Goal: Task Accomplishment & Management: Manage account settings

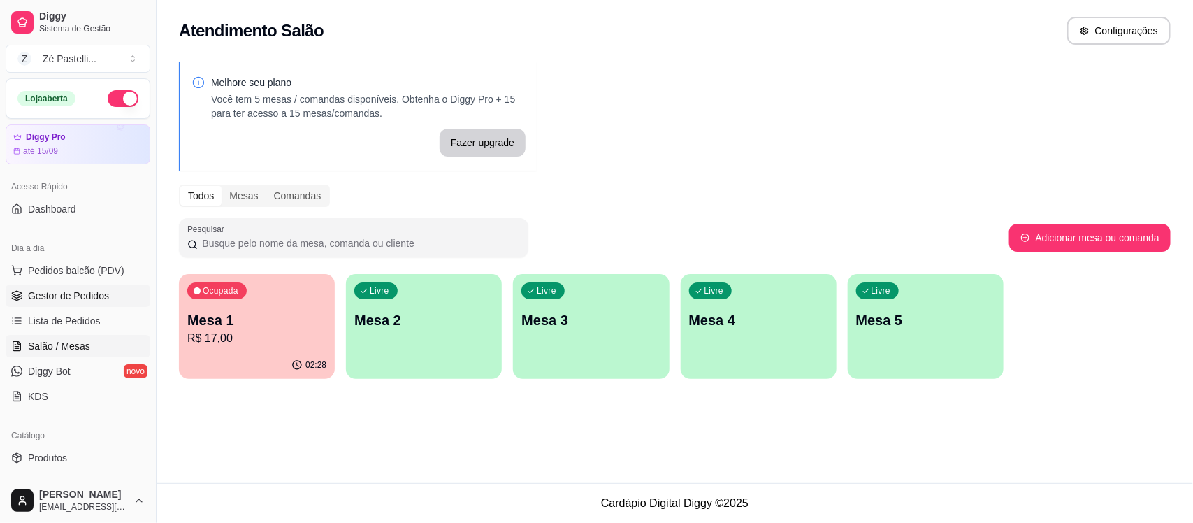
click at [79, 298] on span "Gestor de Pedidos" at bounding box center [68, 296] width 81 height 14
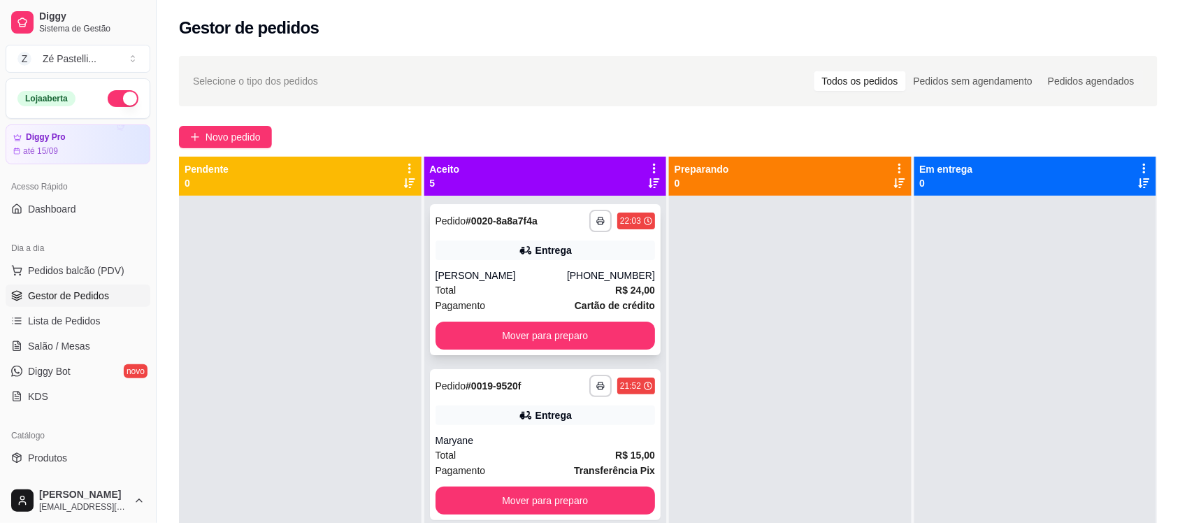
click at [559, 275] on div "[PERSON_NAME]" at bounding box center [500, 275] width 131 height 14
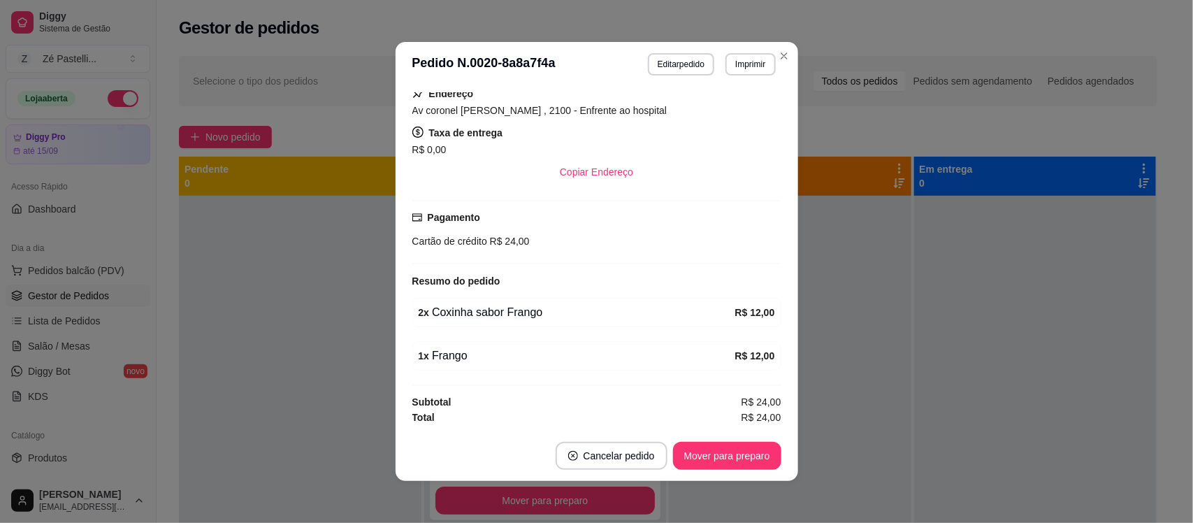
scroll to position [259, 0]
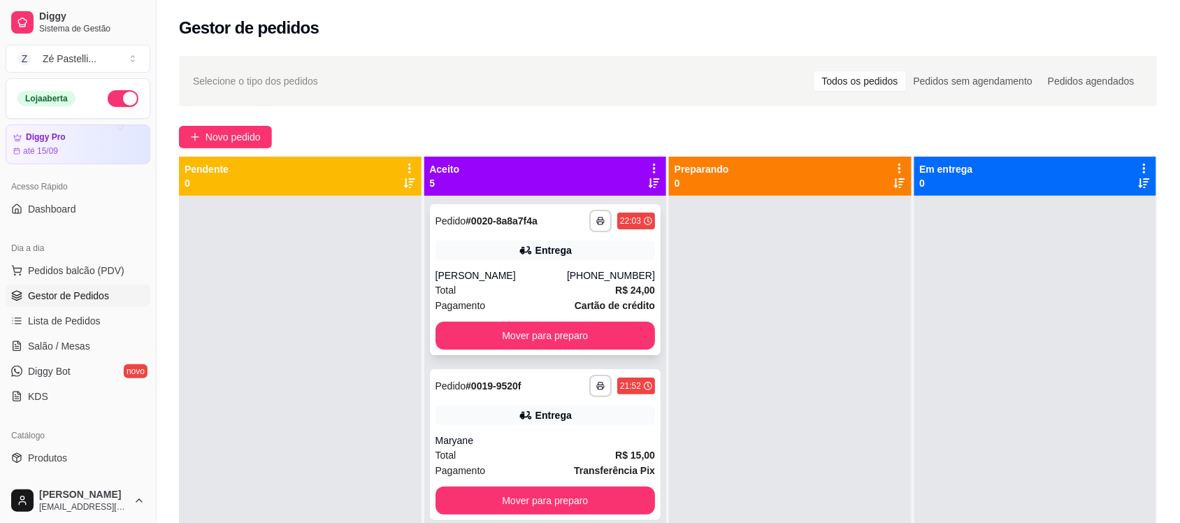
click at [574, 298] on span "Cartão de crédito" at bounding box center [614, 305] width 80 height 15
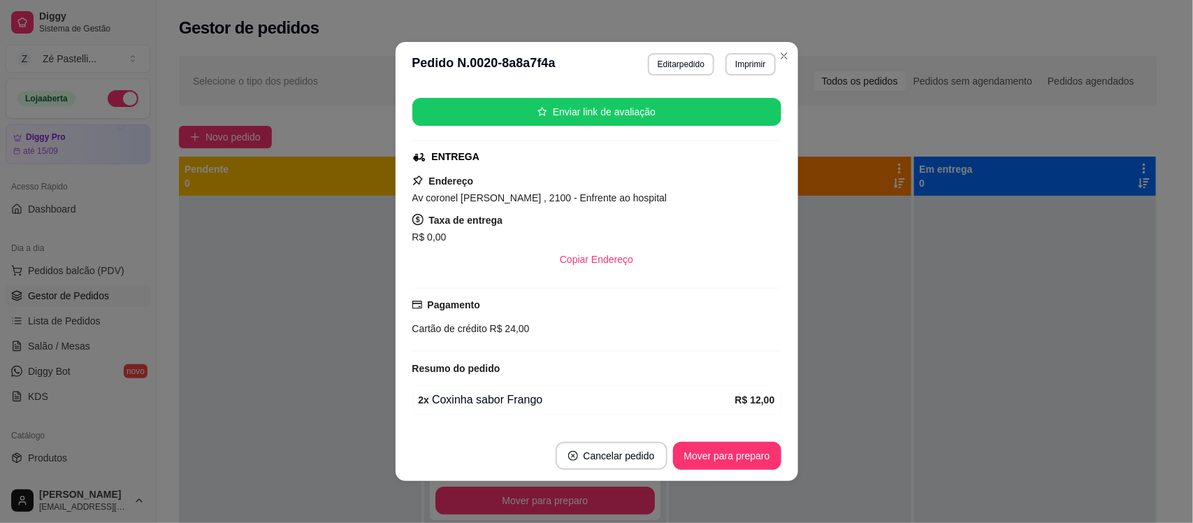
scroll to position [175, 0]
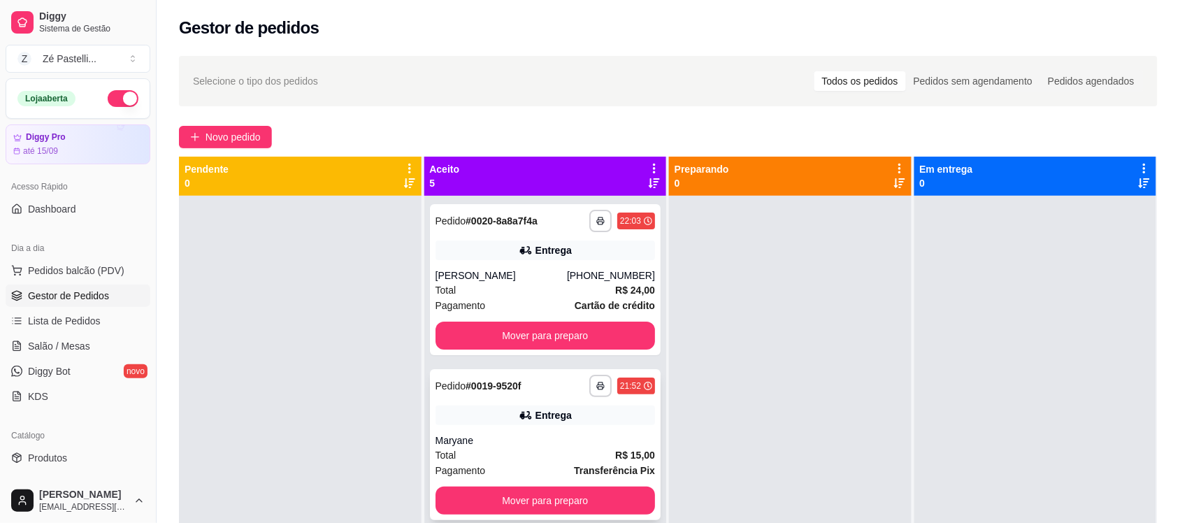
click at [535, 445] on div "Maryane" at bounding box center [545, 440] width 220 height 14
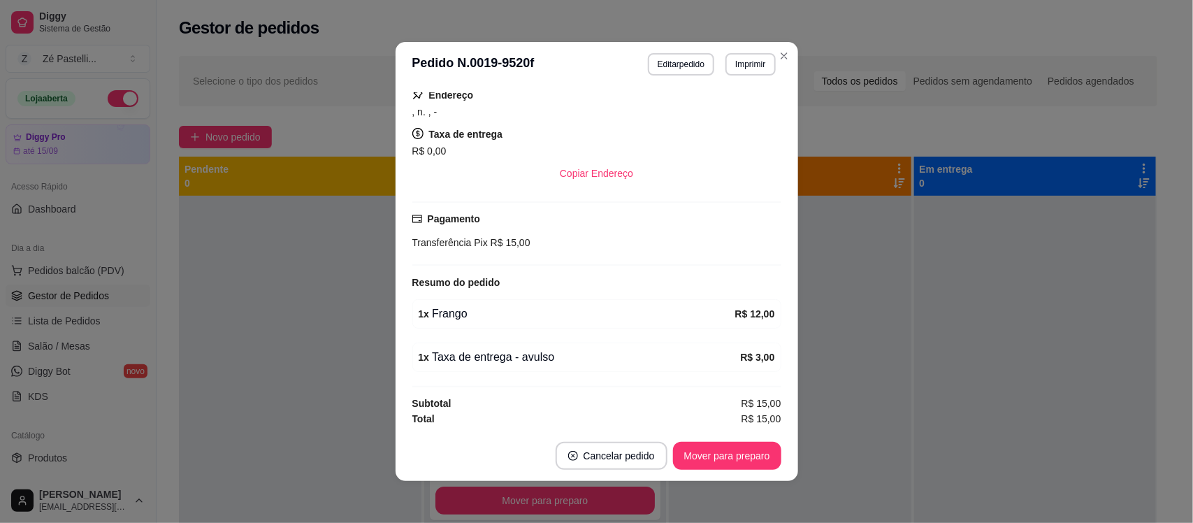
scroll to position [217, 0]
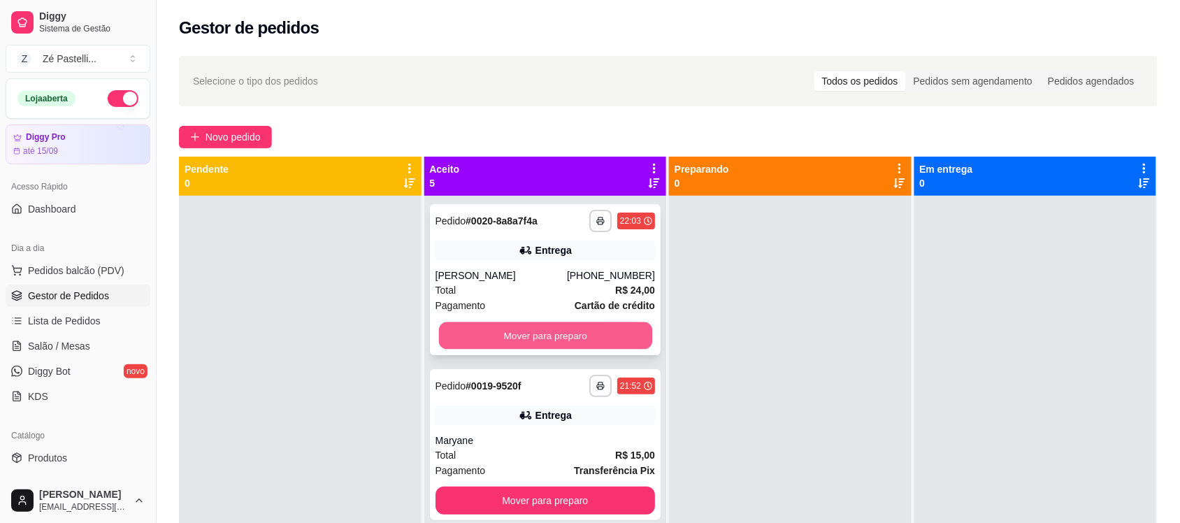
click at [533, 325] on button "Mover para preparo" at bounding box center [544, 335] width 213 height 27
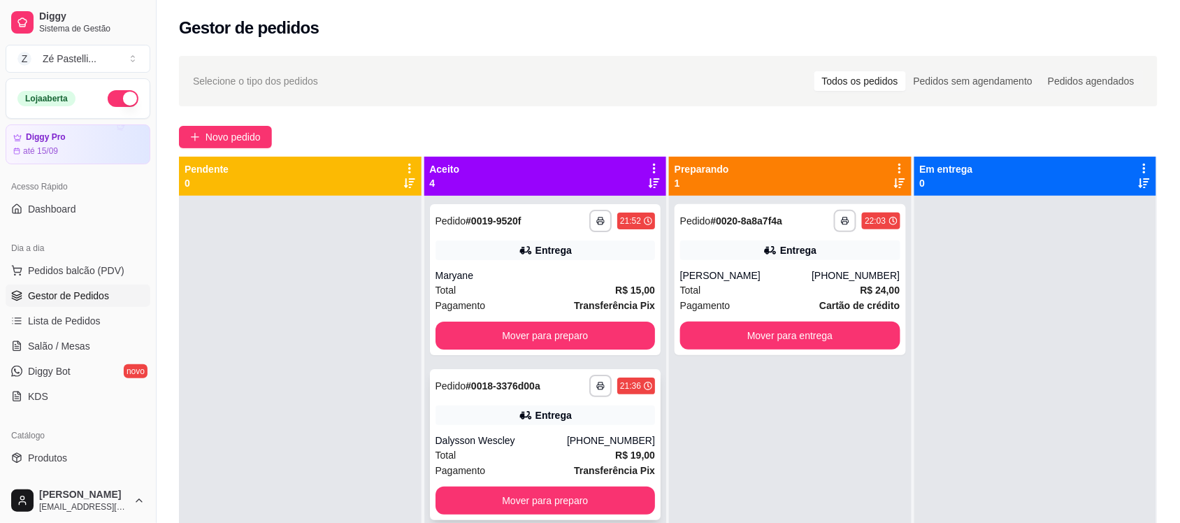
click at [587, 445] on div "[PHONE_NUMBER]" at bounding box center [611, 440] width 88 height 14
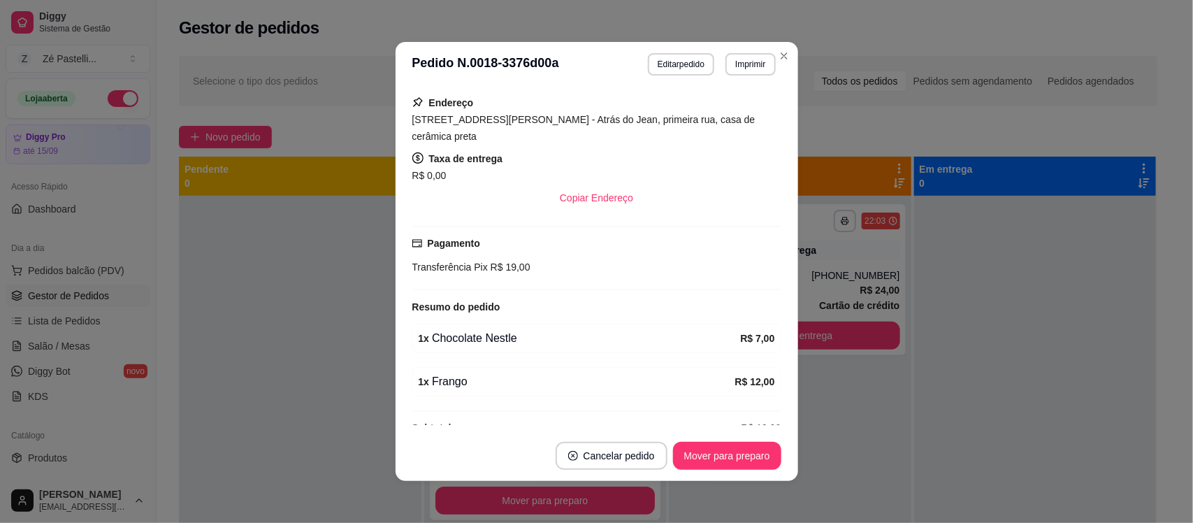
scroll to position [276, 0]
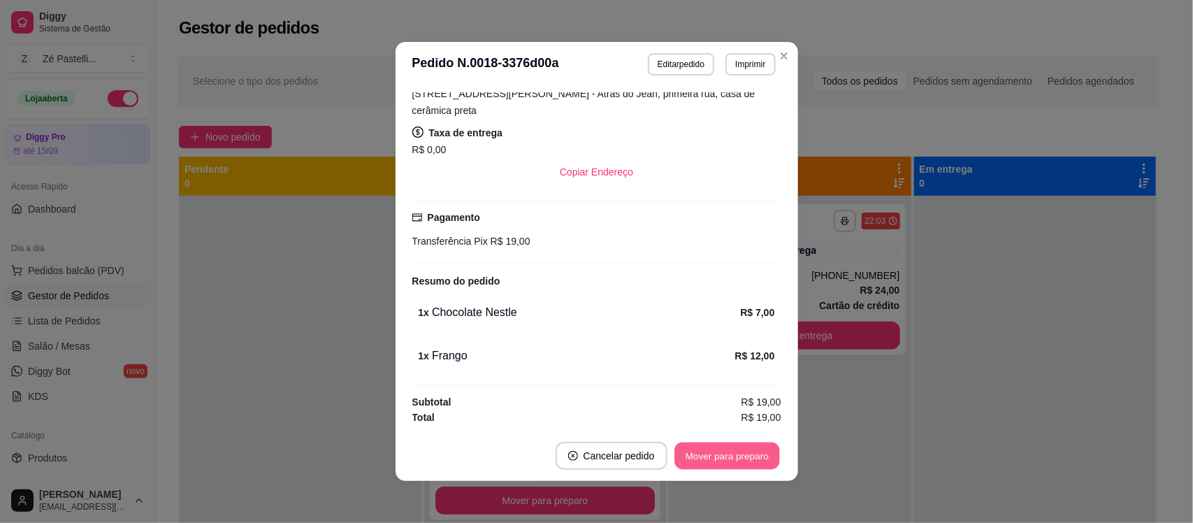
click at [735, 455] on button "Mover para preparo" at bounding box center [726, 455] width 105 height 27
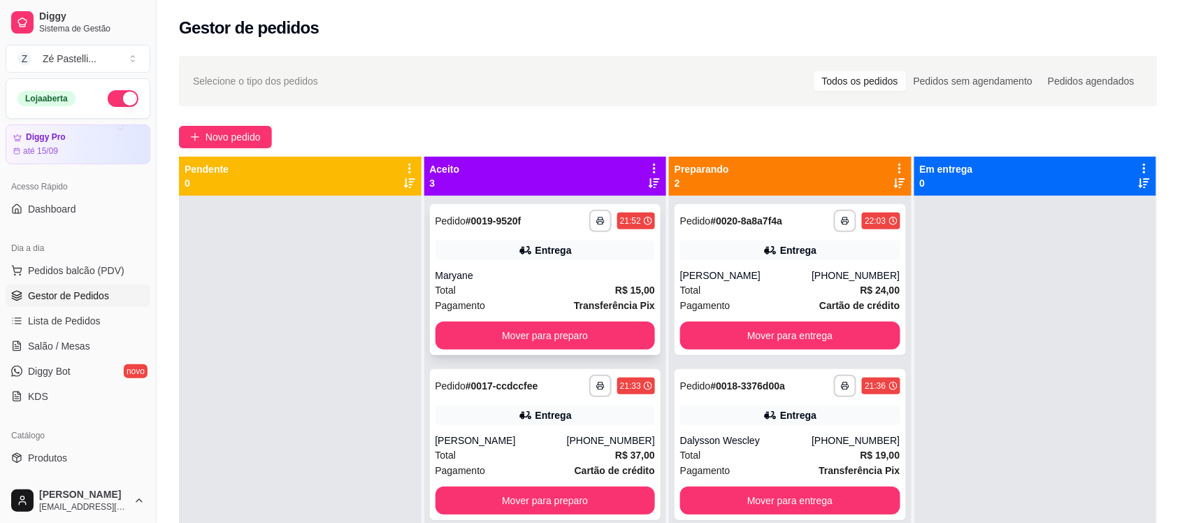
click at [547, 283] on div "Total R$ 15,00" at bounding box center [545, 289] width 220 height 15
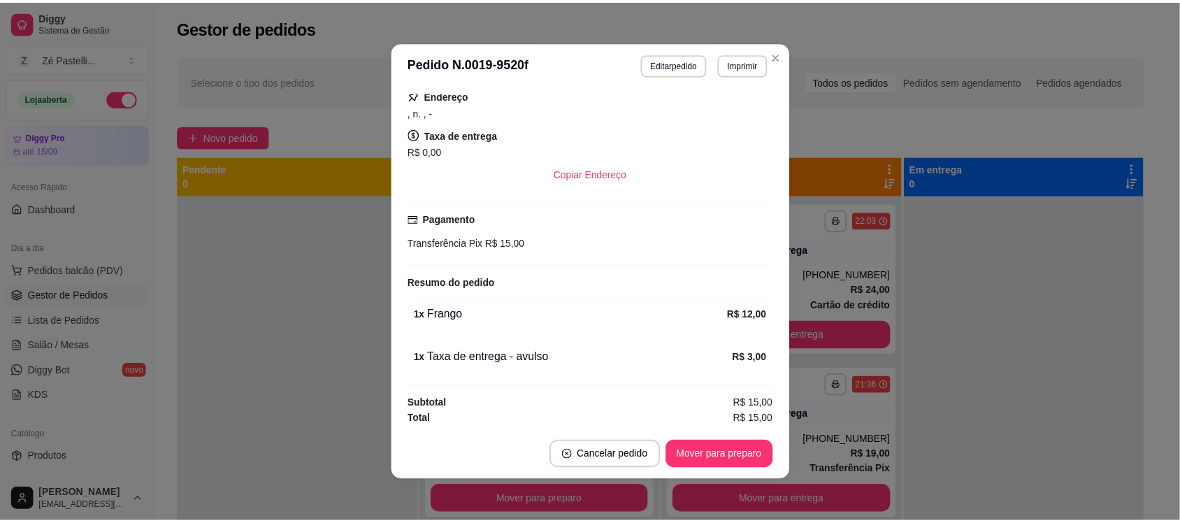
scroll to position [217, 0]
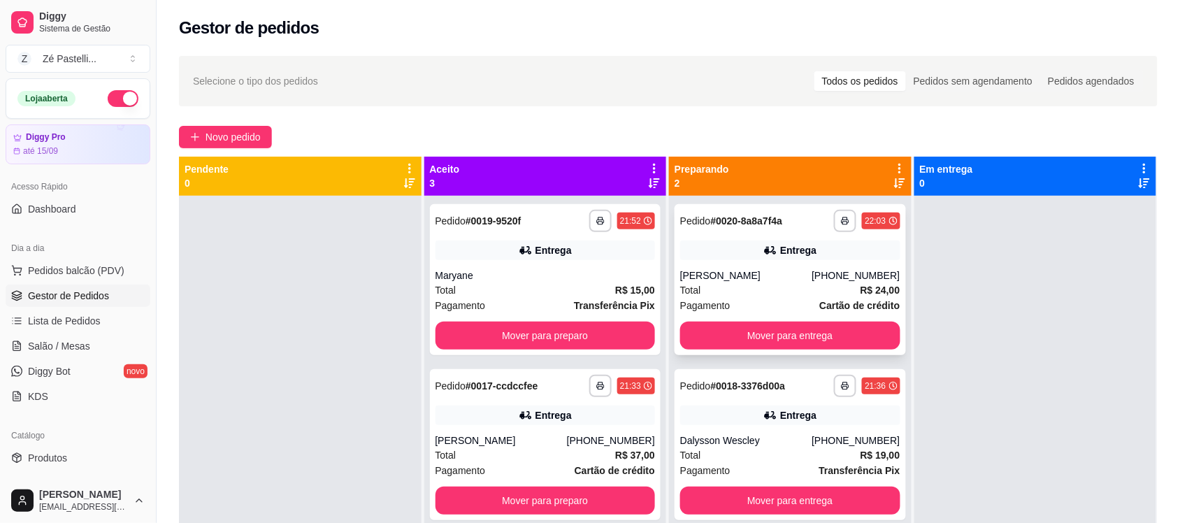
click at [860, 287] on strong "R$ 24,00" at bounding box center [880, 289] width 40 height 11
click at [567, 277] on div "Maryane" at bounding box center [545, 275] width 220 height 14
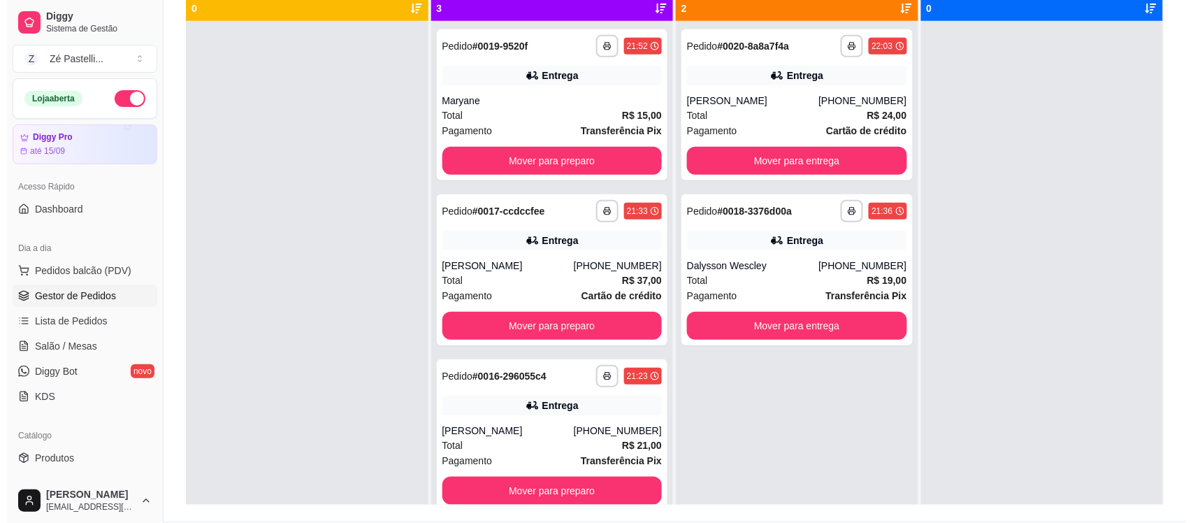
scroll to position [210, 0]
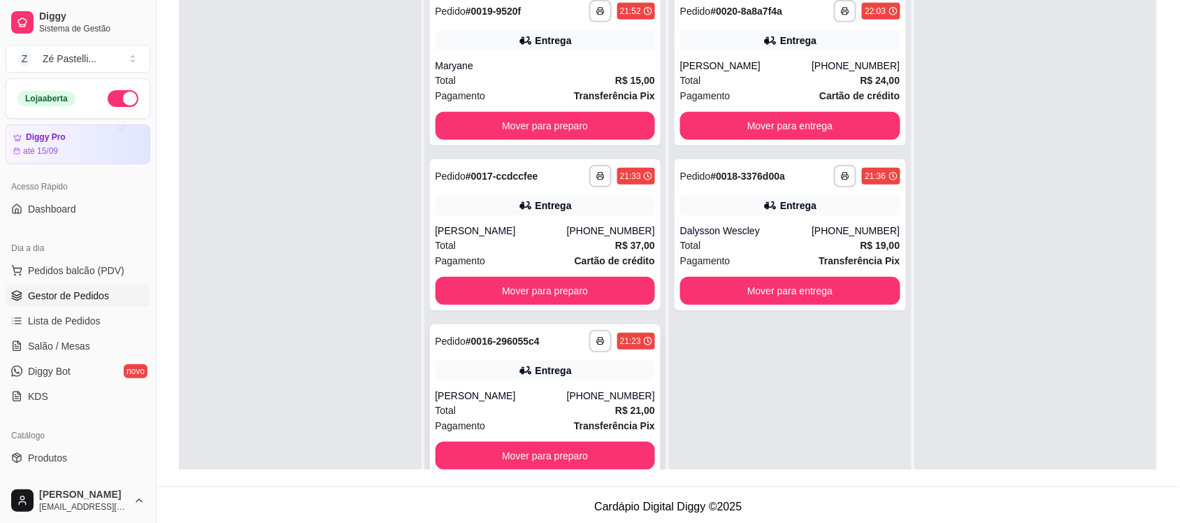
click at [560, 412] on div "Total R$ 21,00" at bounding box center [545, 410] width 220 height 15
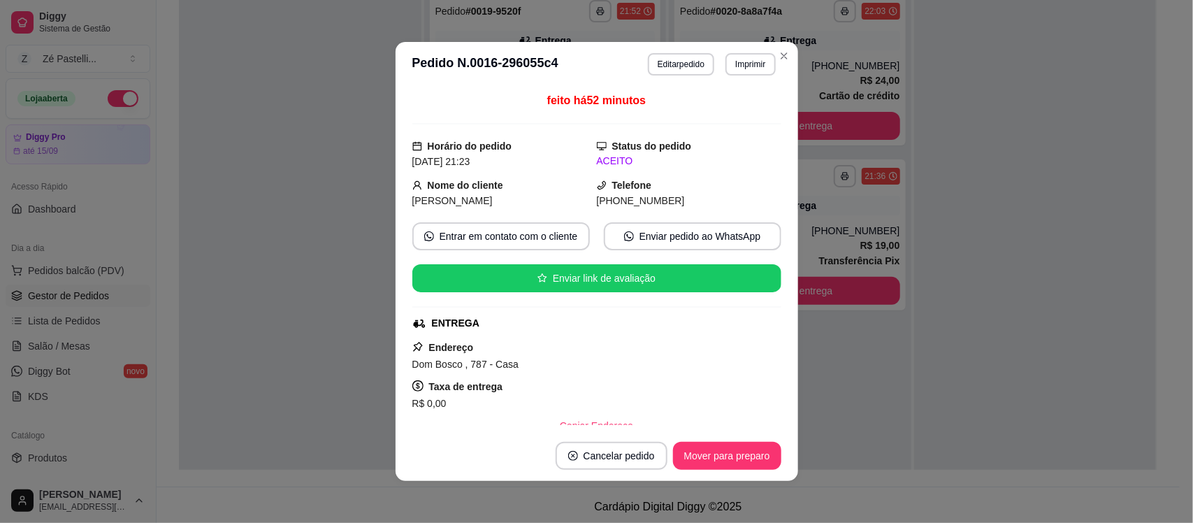
click at [760, 411] on div "R$ 0,00" at bounding box center [596, 403] width 369 height 17
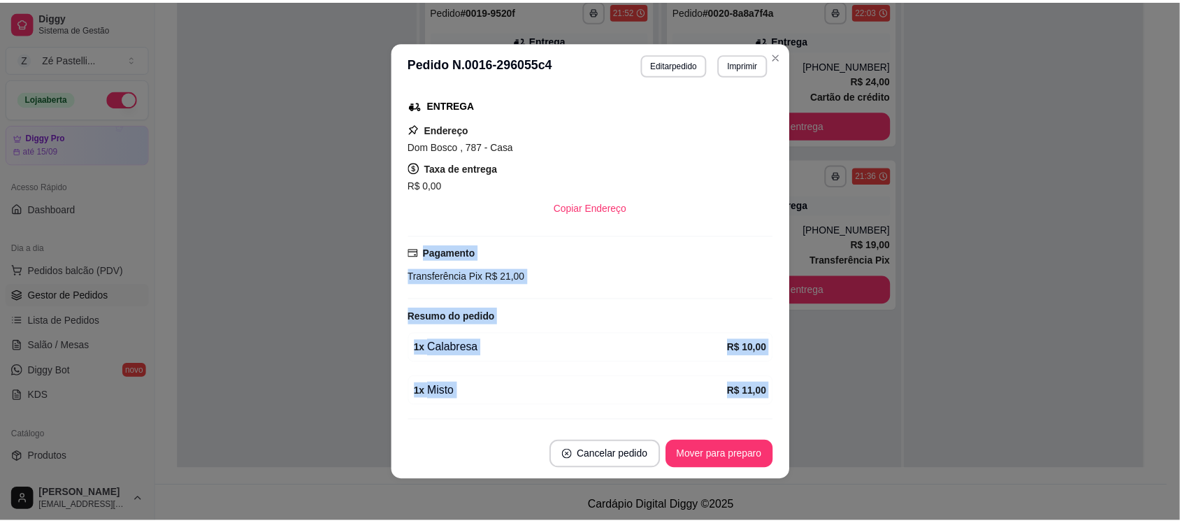
scroll to position [259, 0]
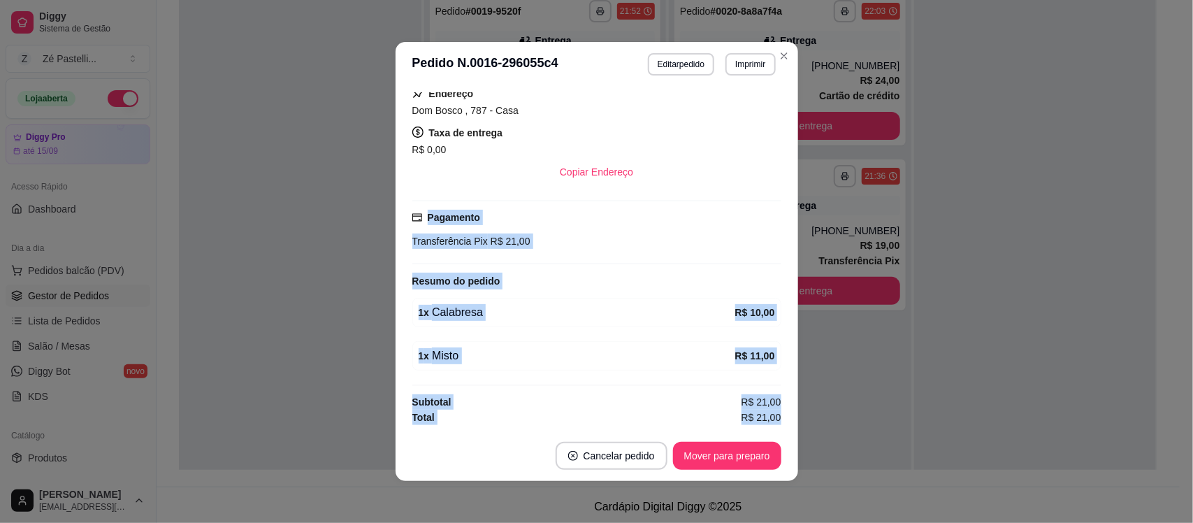
drag, startPoint x: 760, startPoint y: 411, endPoint x: 772, endPoint y: 417, distance: 13.4
click at [772, 417] on div "feito há 52 minutos Horário do pedido [DATE] 21:23 Status do pedido ACEITO Nome…" at bounding box center [596, 258] width 369 height 333
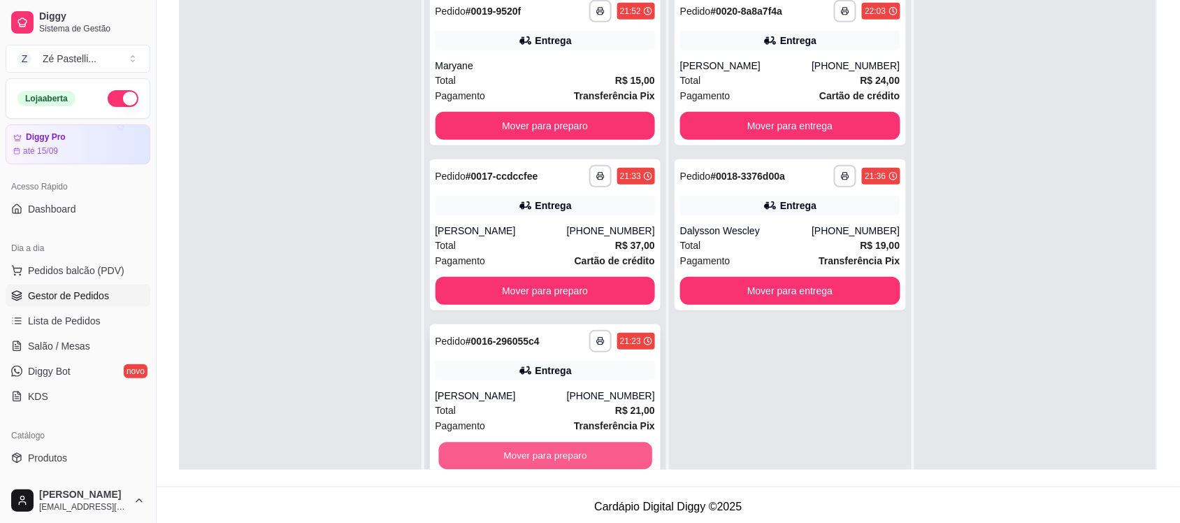
click at [561, 469] on div "Mover para preparo" at bounding box center [545, 456] width 220 height 28
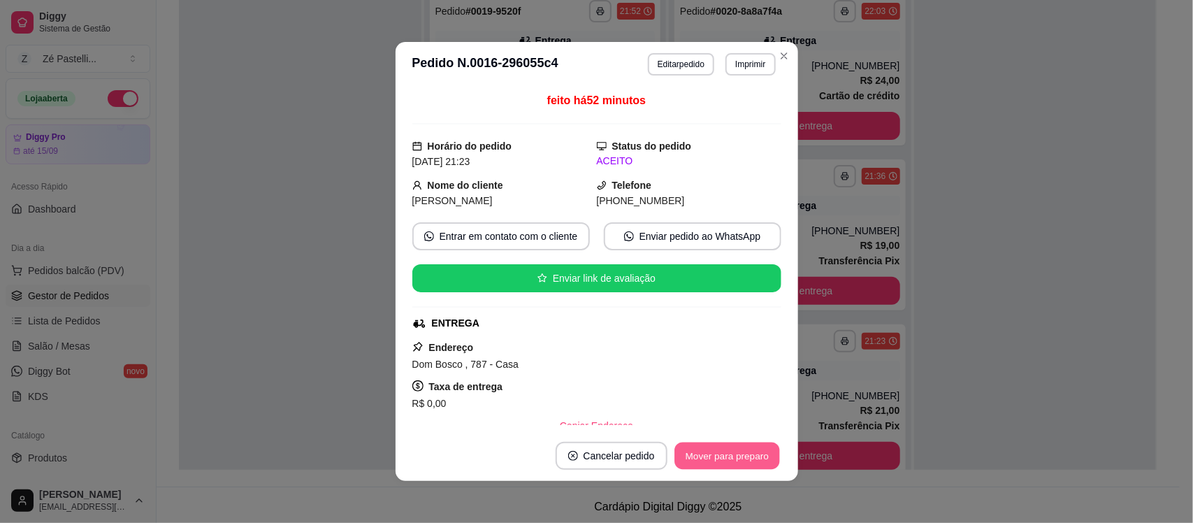
click at [714, 462] on button "Mover para preparo" at bounding box center [726, 455] width 105 height 27
click at [718, 462] on button "Mover para entrega" at bounding box center [727, 455] width 105 height 27
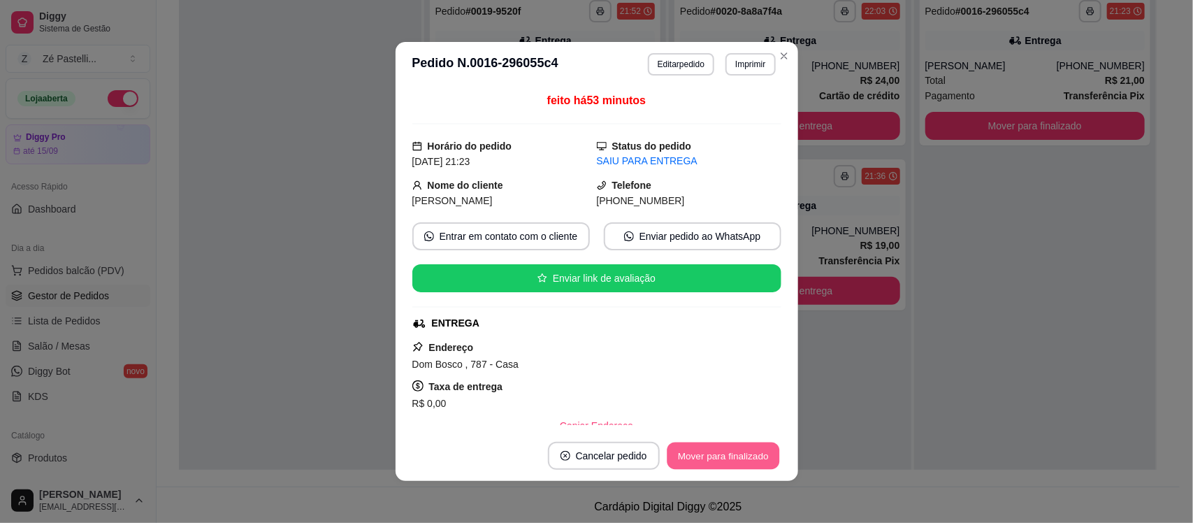
click at [718, 462] on button "Mover para finalizado" at bounding box center [723, 455] width 113 height 27
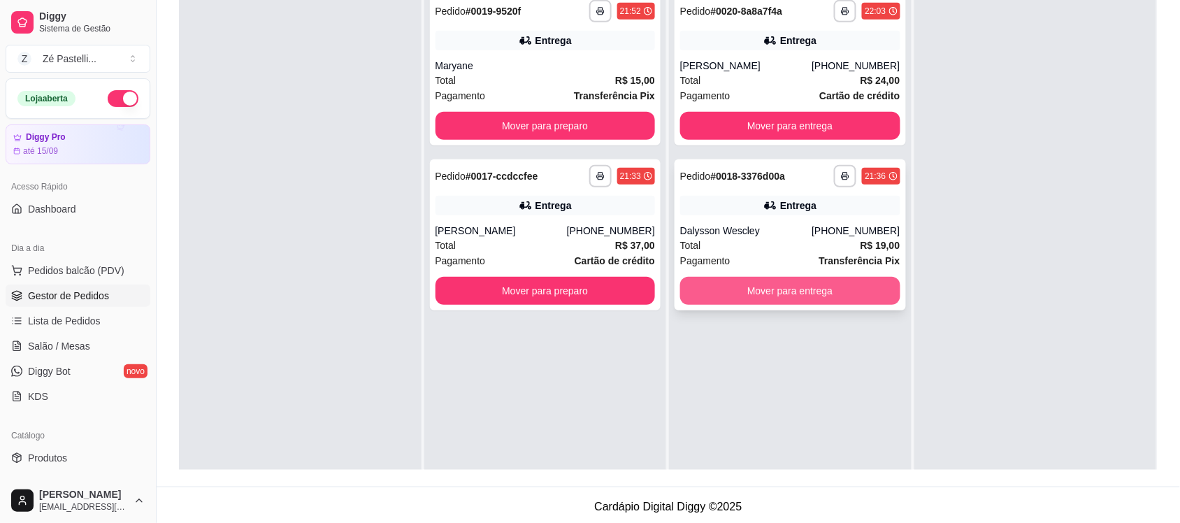
click at [760, 288] on button "Mover para entrega" at bounding box center [790, 291] width 220 height 28
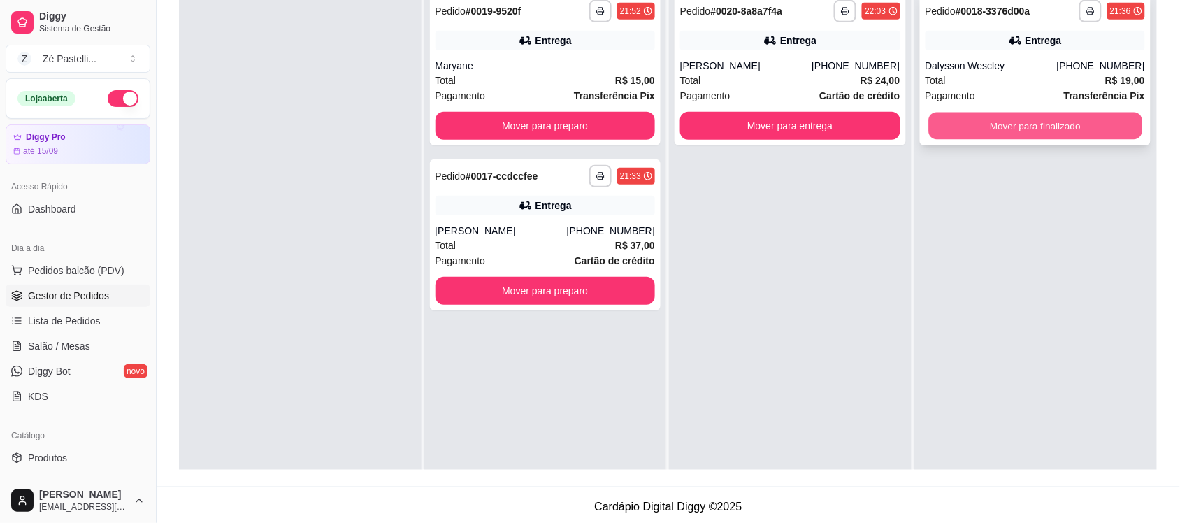
click at [982, 124] on button "Mover para finalizado" at bounding box center [1034, 126] width 213 height 27
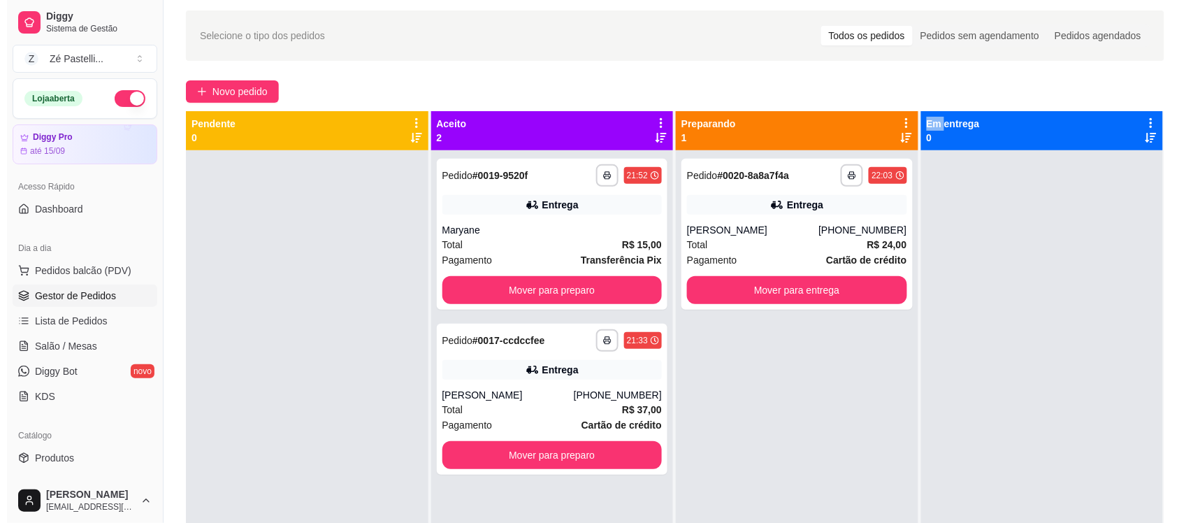
scroll to position [23, 0]
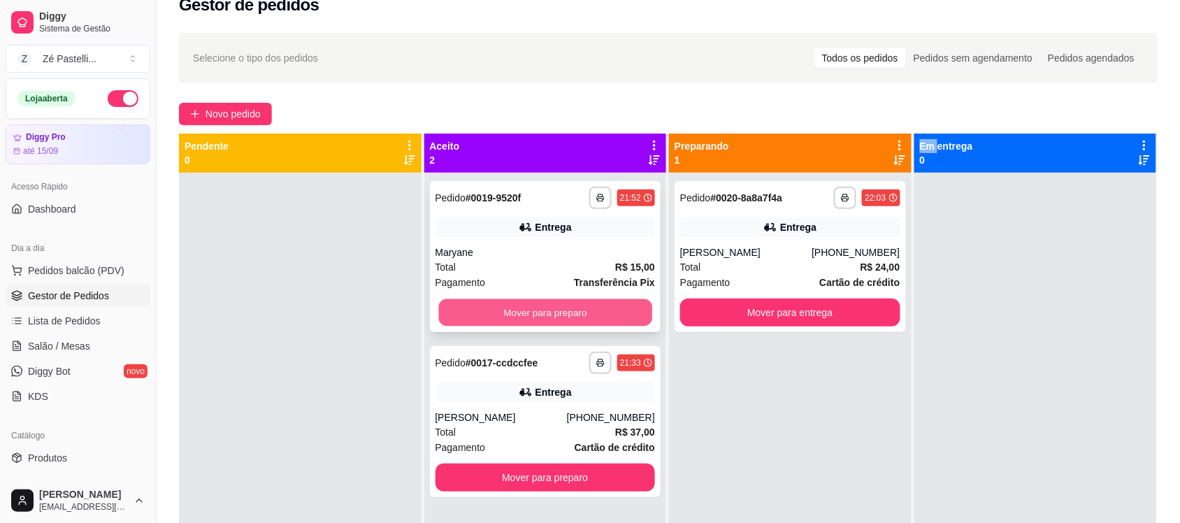
click at [535, 301] on button "Mover para preparo" at bounding box center [544, 312] width 213 height 27
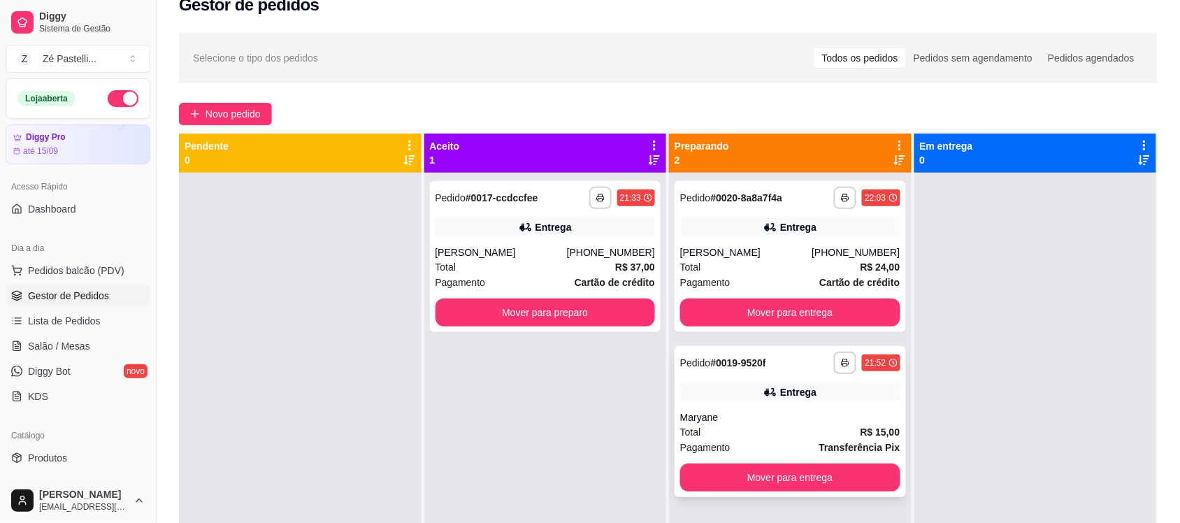
click at [812, 430] on div "Total R$ 15,00" at bounding box center [790, 431] width 220 height 15
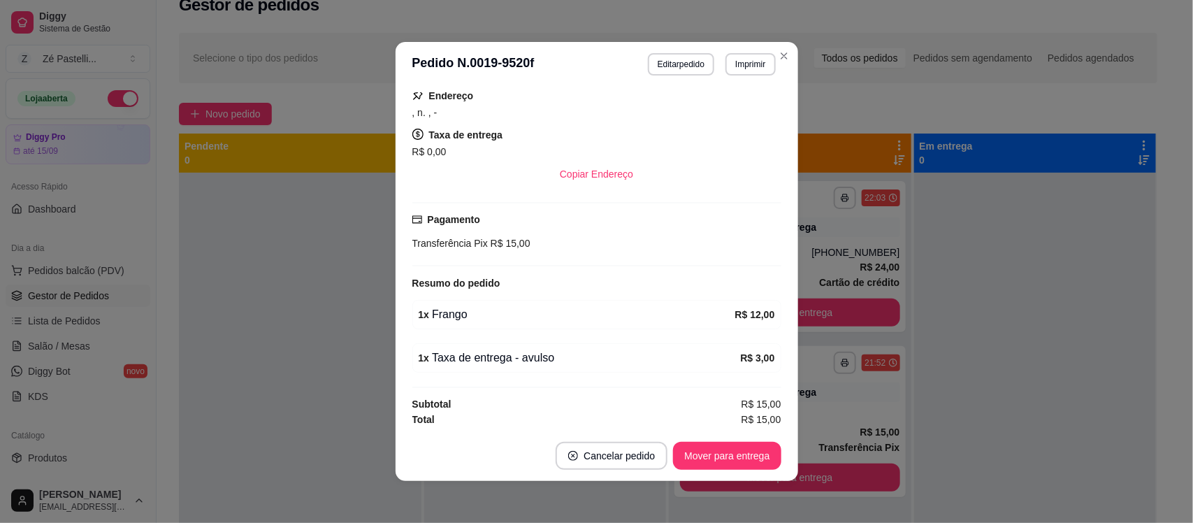
scroll to position [217, 0]
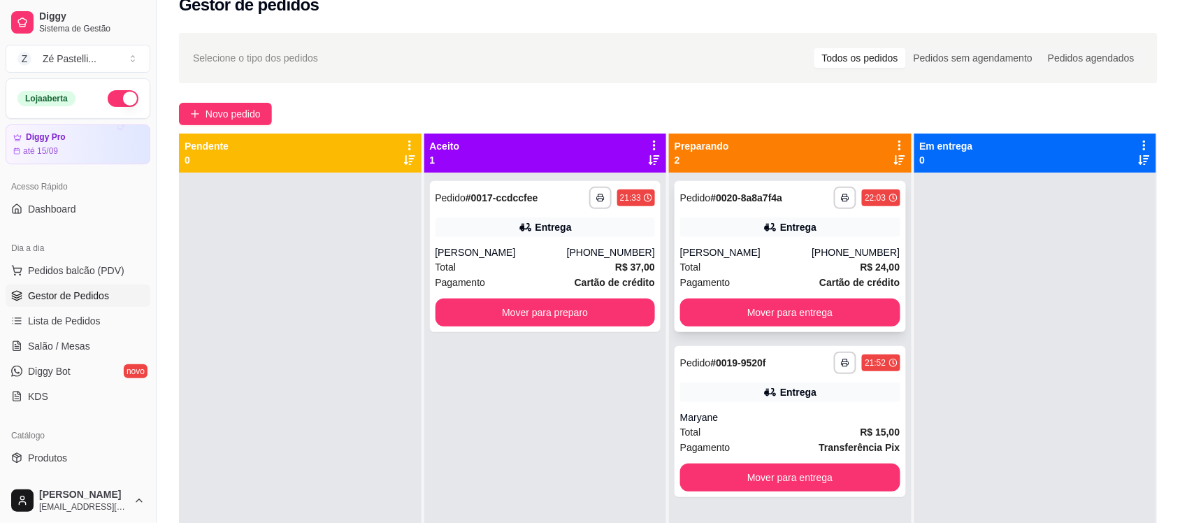
click at [858, 246] on div "[PHONE_NUMBER]" at bounding box center [855, 252] width 88 height 14
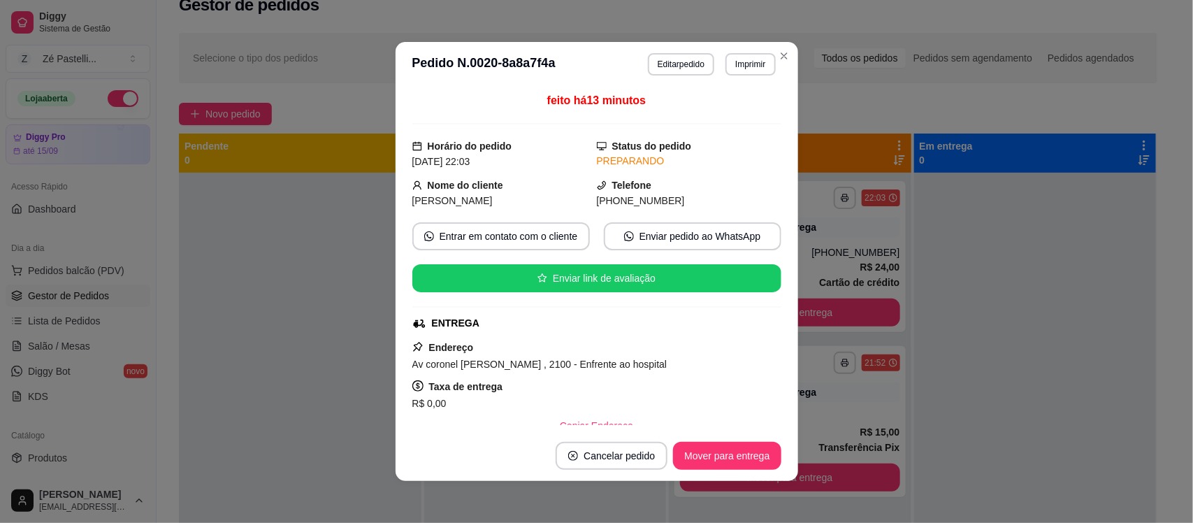
click at [766, 425] on div "feito há 13 minutos Horário do pedido [DATE] 22:03 Status do pedido PREPARANDO …" at bounding box center [596, 258] width 369 height 333
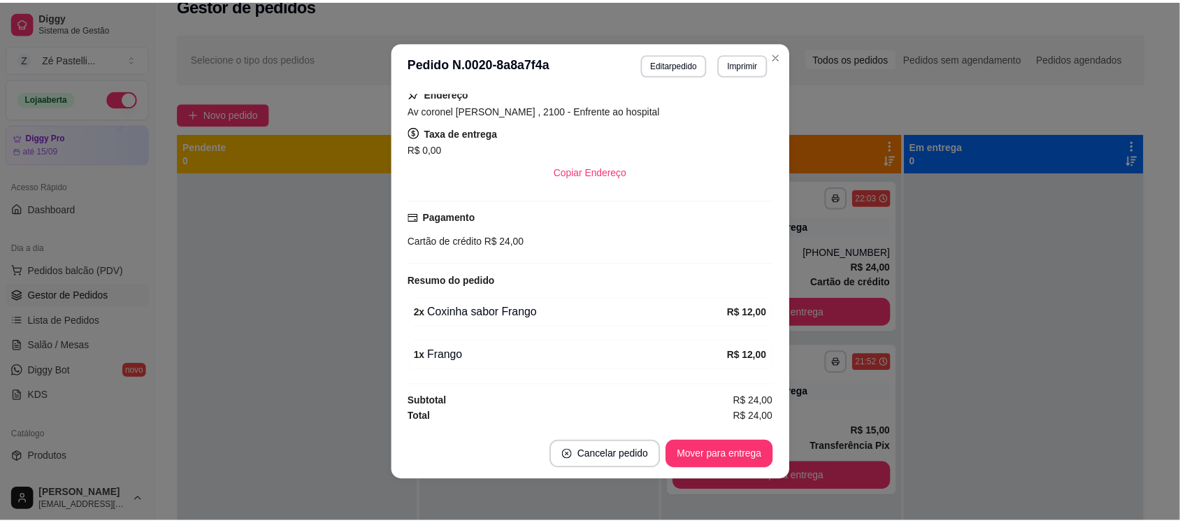
scroll to position [259, 0]
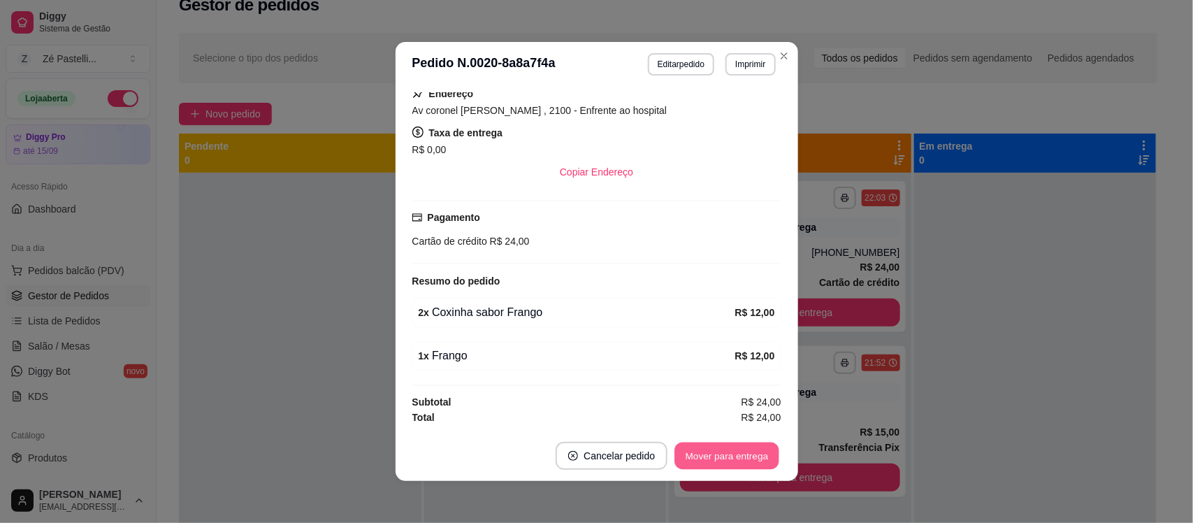
click at [724, 449] on button "Mover para entrega" at bounding box center [727, 455] width 105 height 27
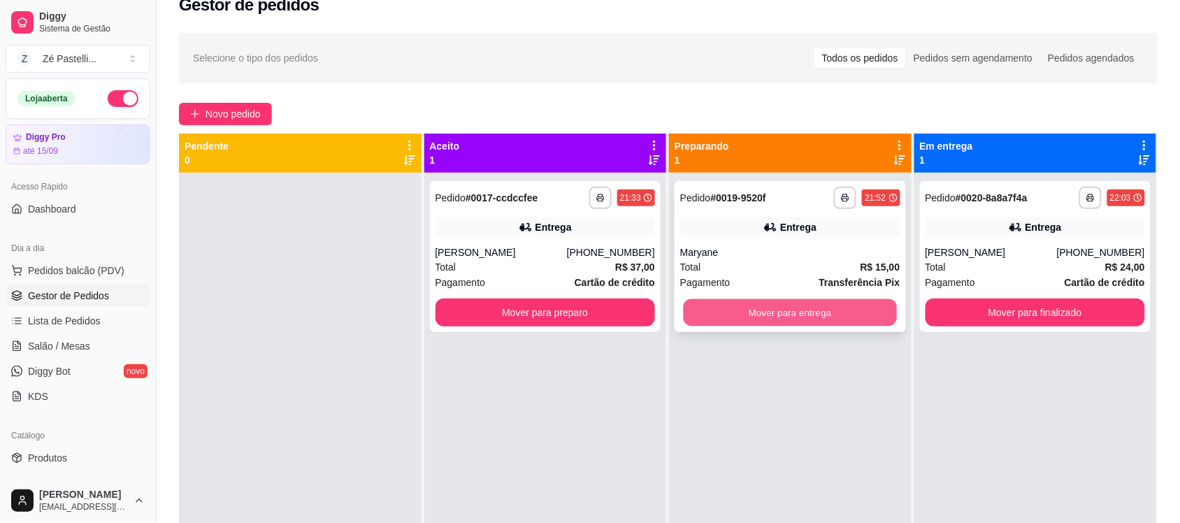
click at [836, 315] on button "Mover para entrega" at bounding box center [790, 312] width 213 height 27
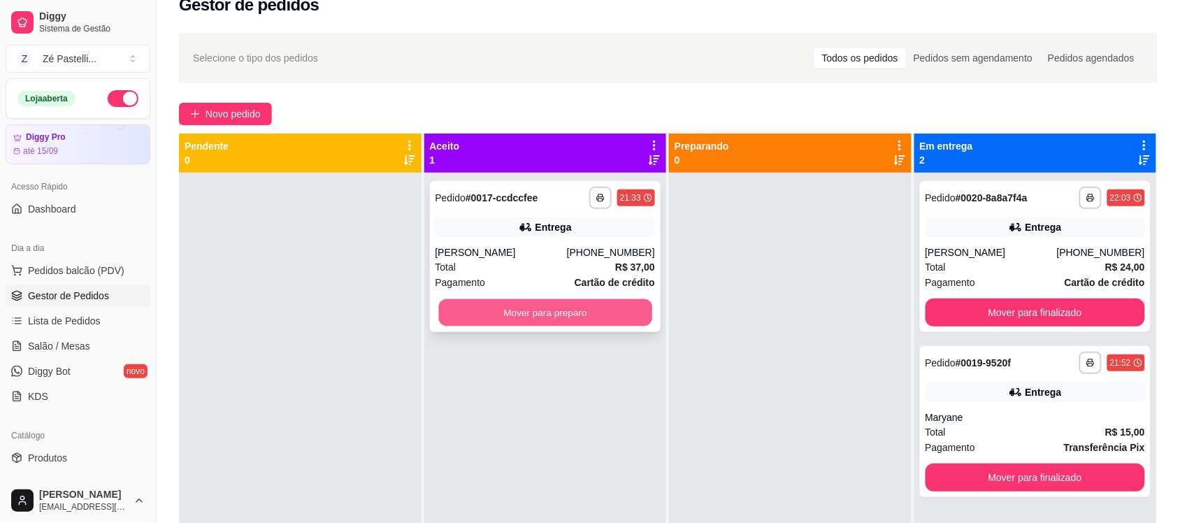
click at [528, 315] on button "Mover para preparo" at bounding box center [544, 312] width 213 height 27
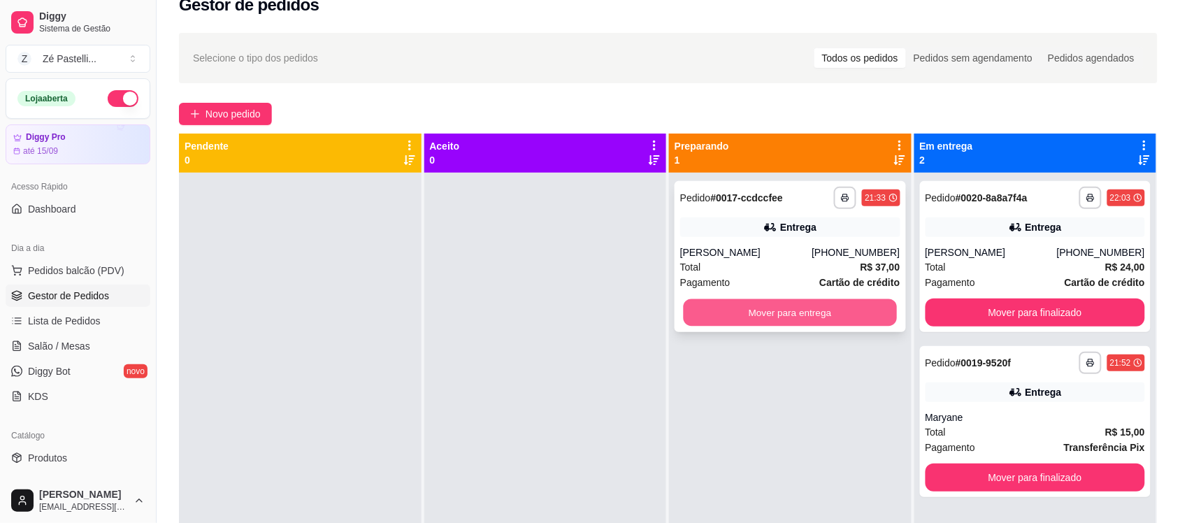
click at [784, 309] on button "Mover para entrega" at bounding box center [790, 312] width 213 height 27
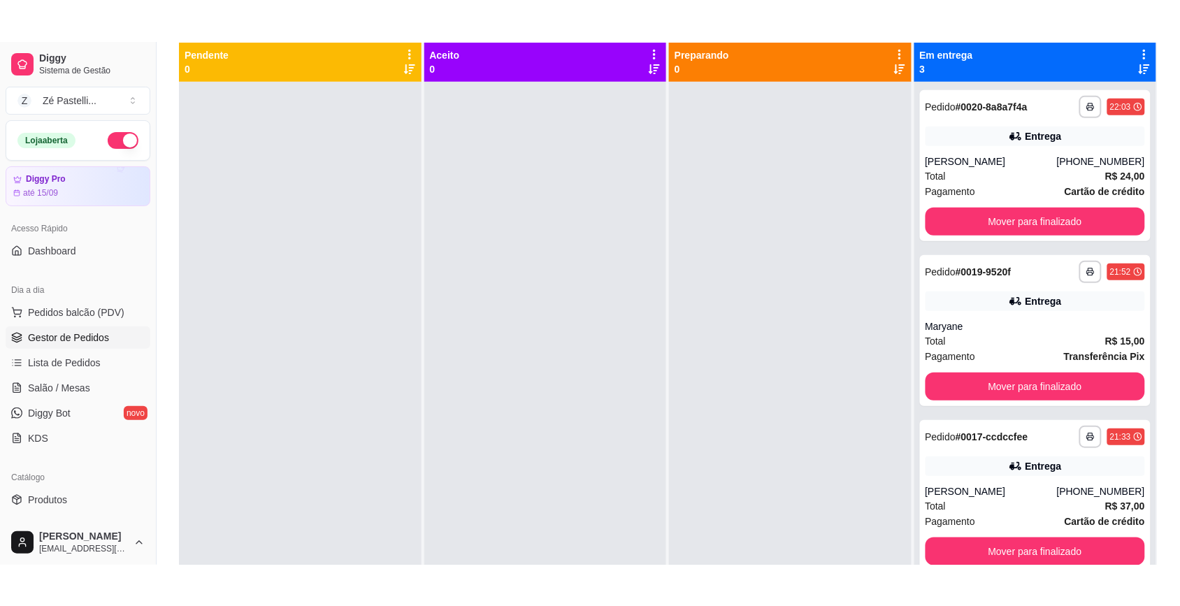
scroll to position [163, 0]
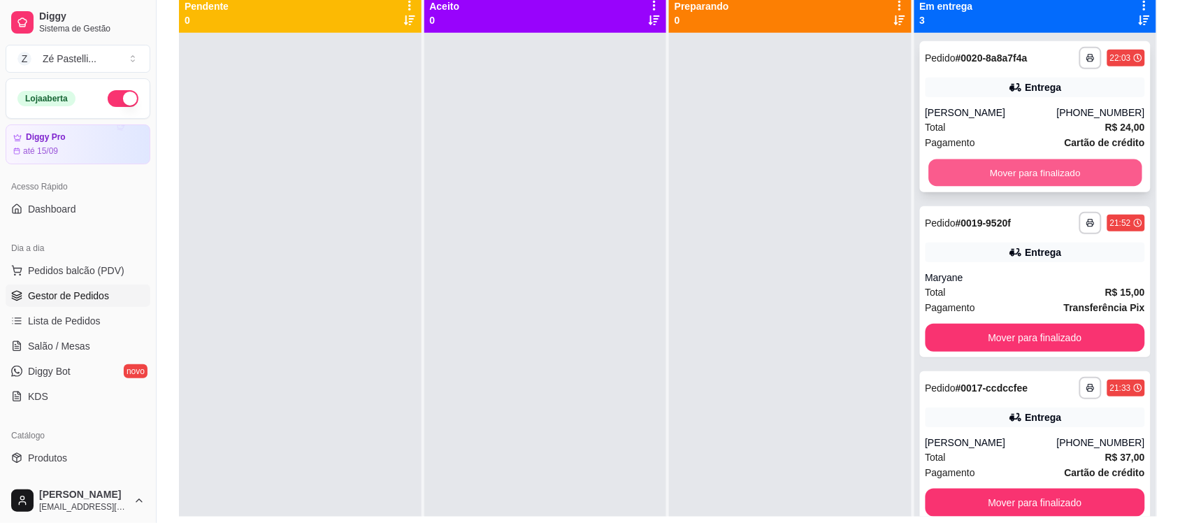
click at [1057, 159] on button "Mover para finalizado" at bounding box center [1034, 172] width 213 height 27
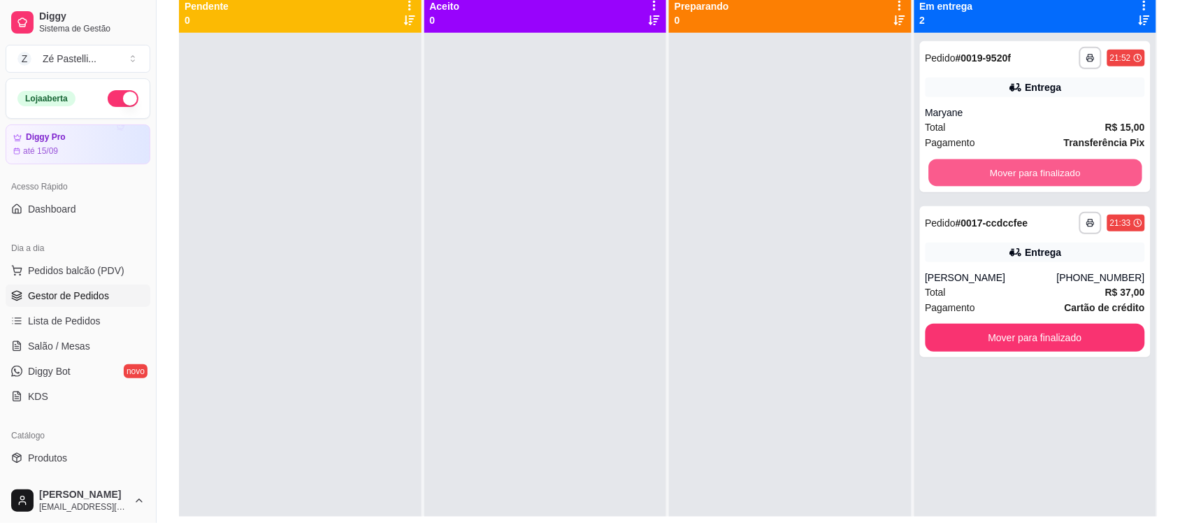
click at [1057, 159] on button "Mover para finalizado" at bounding box center [1034, 172] width 213 height 27
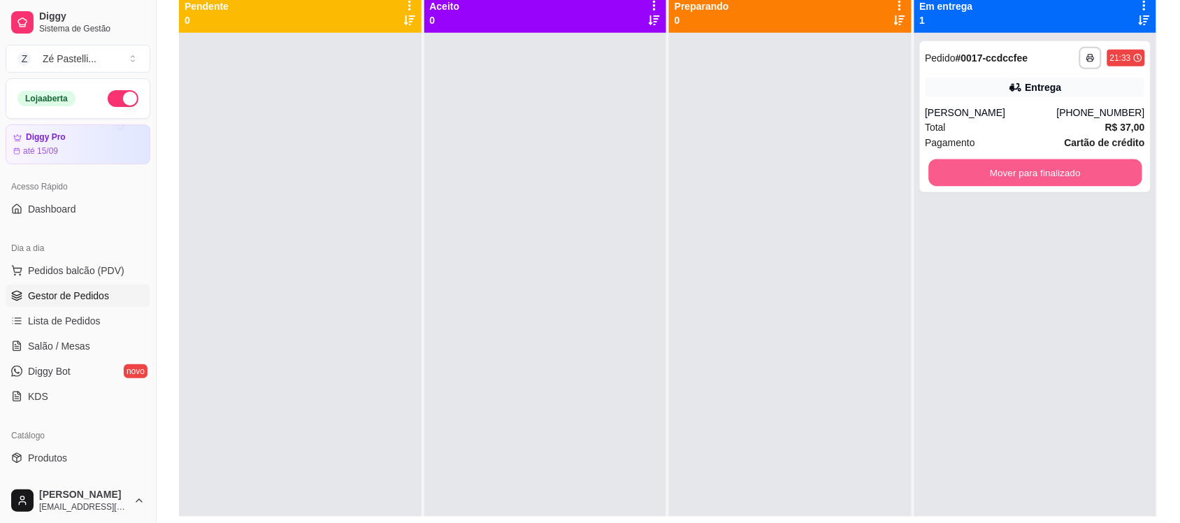
click at [1057, 159] on button "Mover para finalizado" at bounding box center [1034, 172] width 213 height 27
